Goal: Task Accomplishment & Management: Use online tool/utility

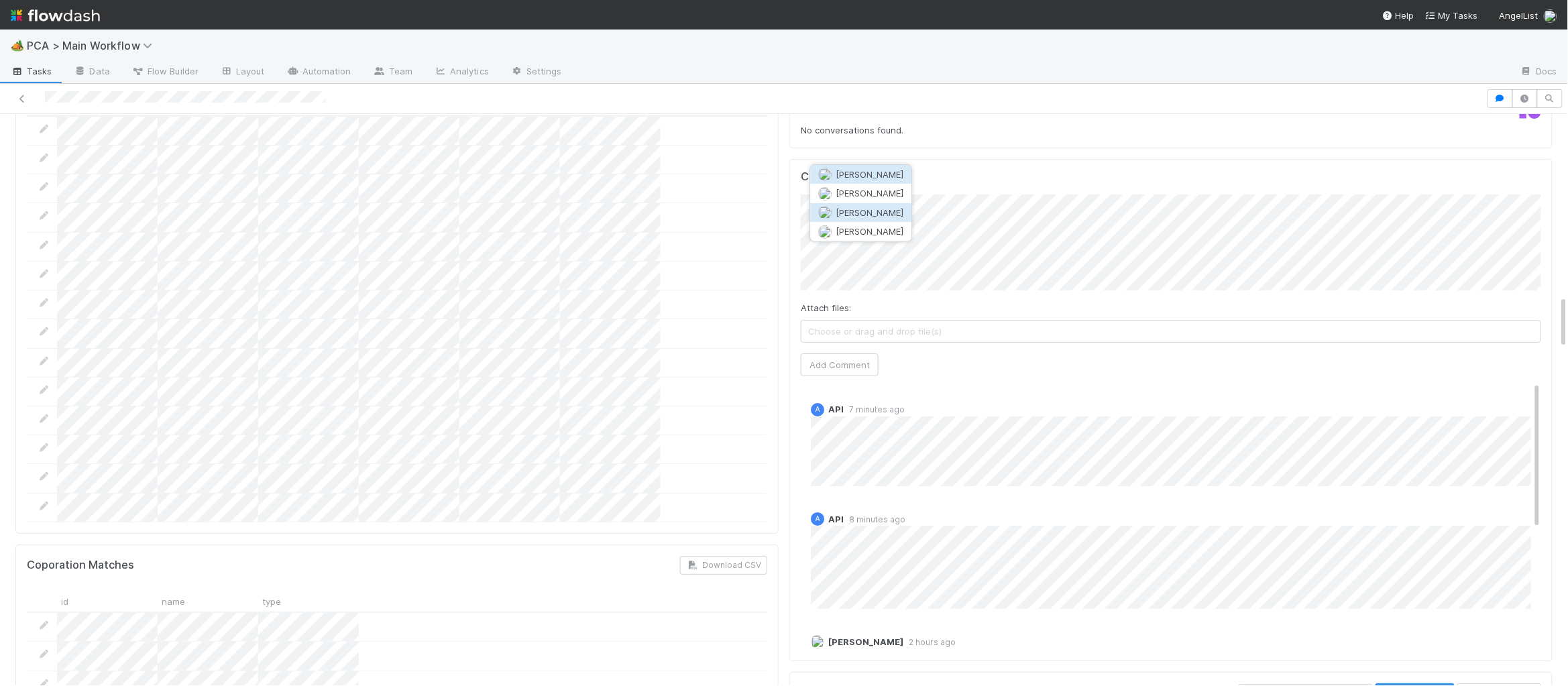
click at [854, 207] on span "Josh Tarr" at bounding box center [870, 212] width 67 height 11
click at [825, 353] on button "Add Comment" at bounding box center [839, 364] width 78 height 22
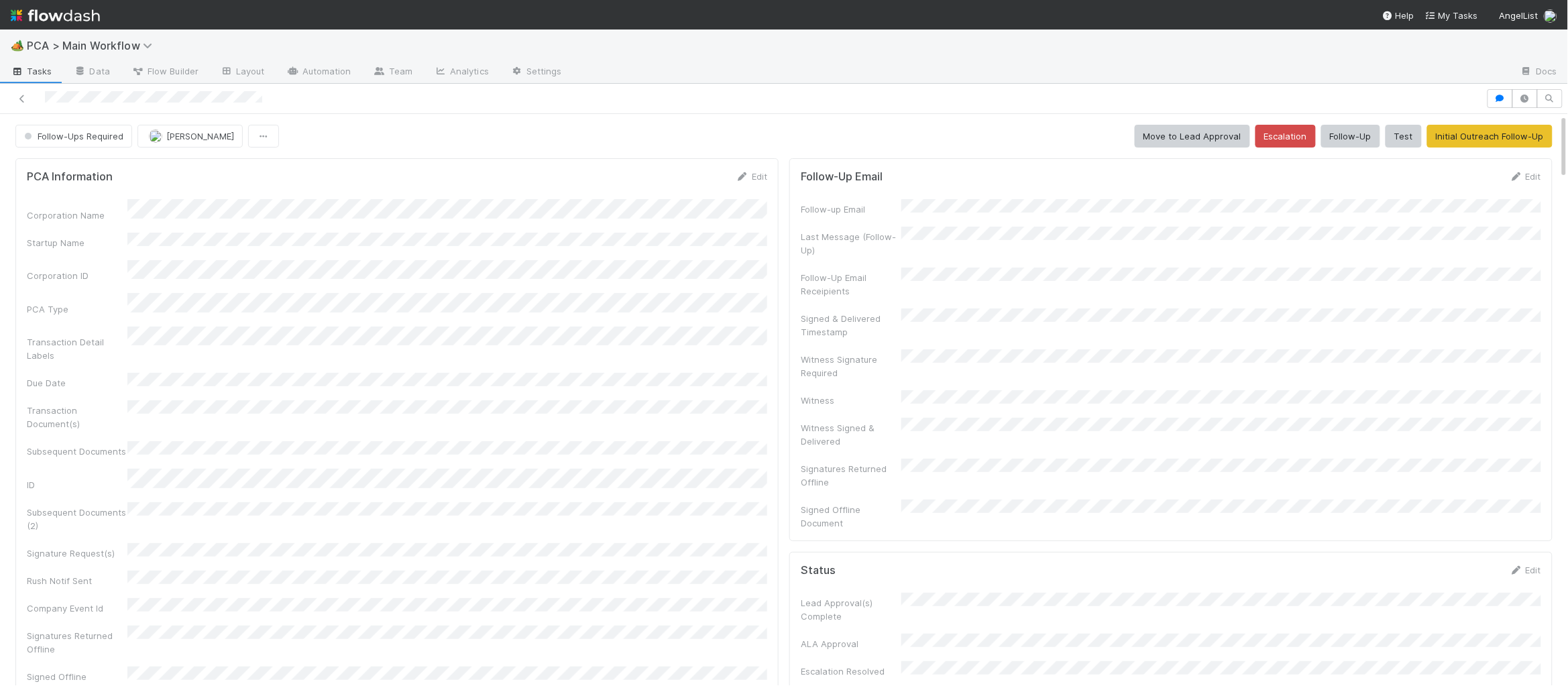
click at [748, 185] on form "PCA Information Edit Corporation Name Startup Name Corporation ID PCA Type Tran…" at bounding box center [397, 467] width 740 height 595
click at [750, 179] on link "Edit" at bounding box center [751, 176] width 32 height 11
drag, startPoint x: 707, startPoint y: 183, endPoint x: 607, endPoint y: 202, distance: 101.8
click at [707, 183] on button "Save" at bounding box center [695, 181] width 38 height 22
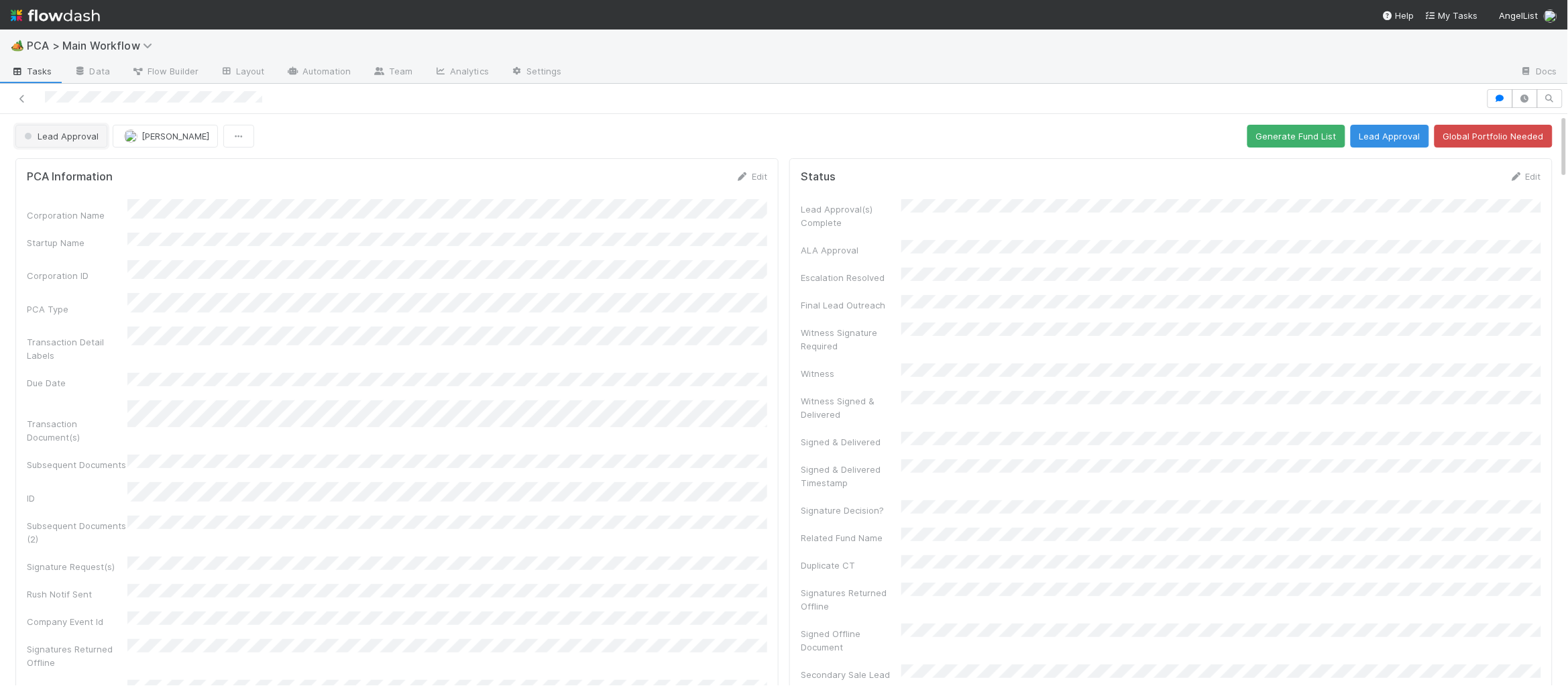
click at [68, 136] on span "Lead Approval" at bounding box center [60, 136] width 77 height 11
click at [60, 194] on span "Record Transaction" at bounding box center [68, 194] width 98 height 11
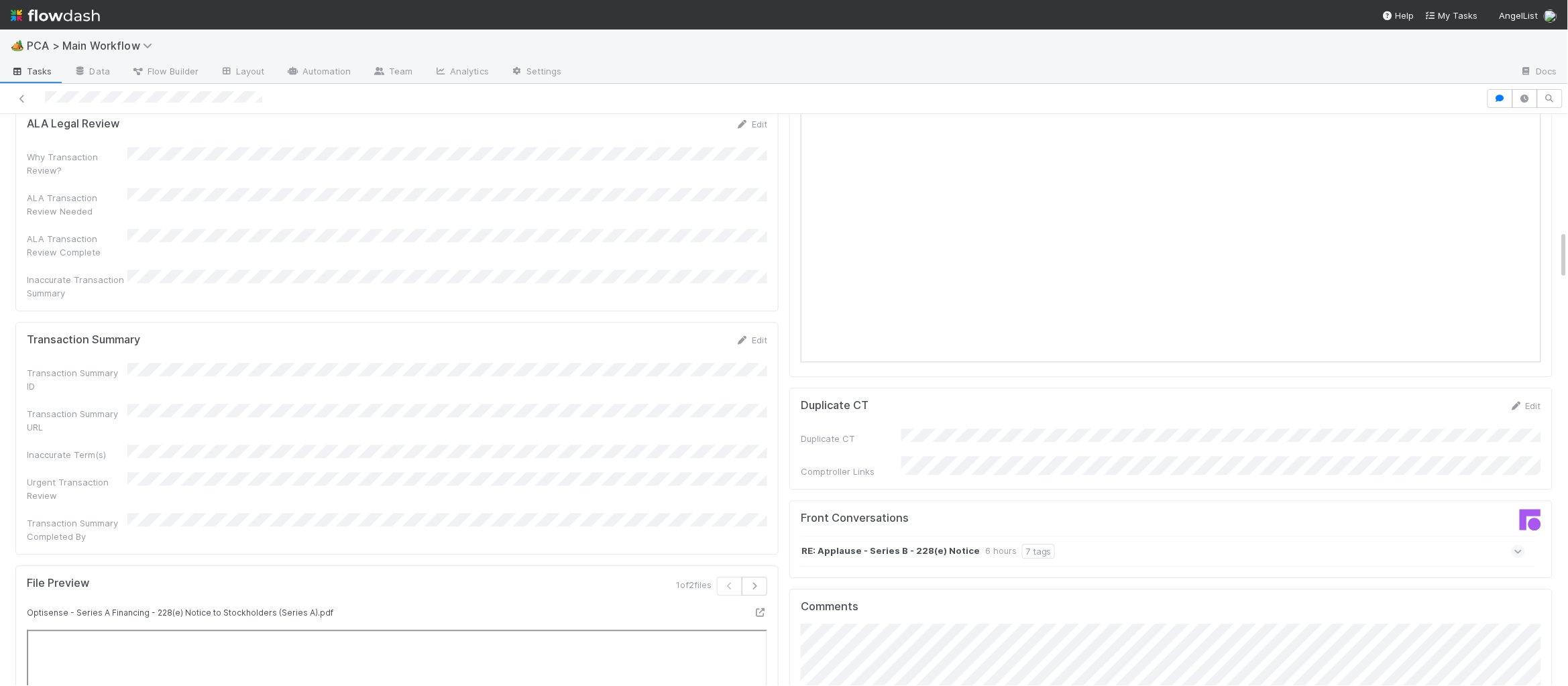
scroll to position [1354, 0]
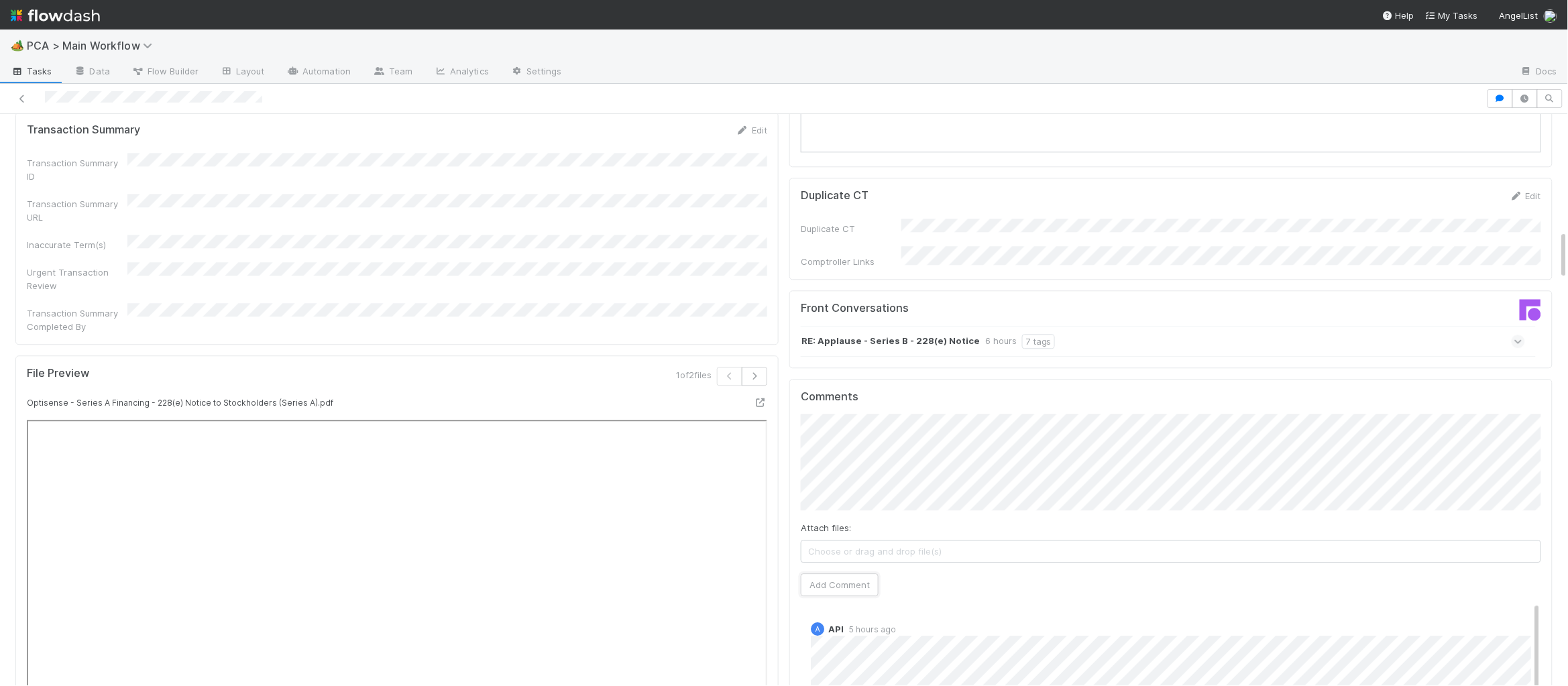
drag, startPoint x: 842, startPoint y: 507, endPoint x: 788, endPoint y: 430, distance: 94.0
click at [842, 573] on button "Add Comment" at bounding box center [839, 584] width 78 height 22
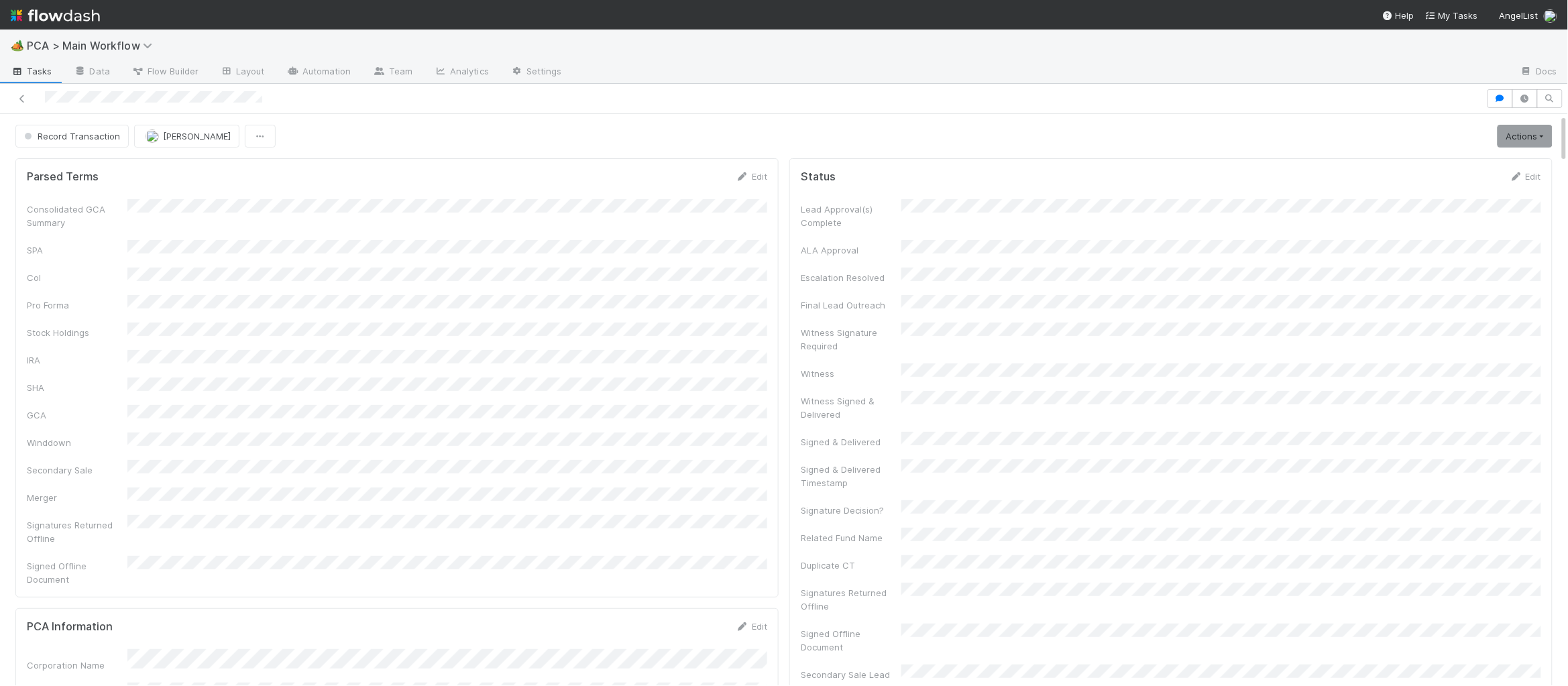
click at [58, 15] on img at bounding box center [55, 15] width 89 height 22
